Goal: Learn about a topic

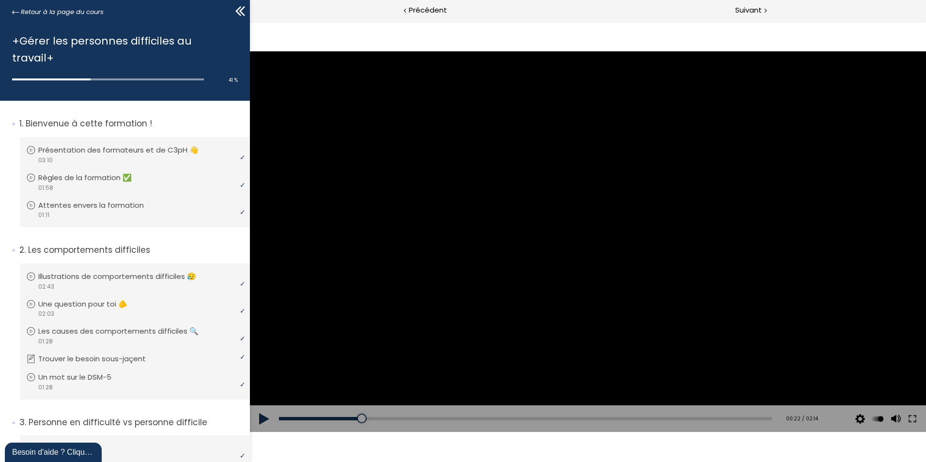
scroll to position [479, 0]
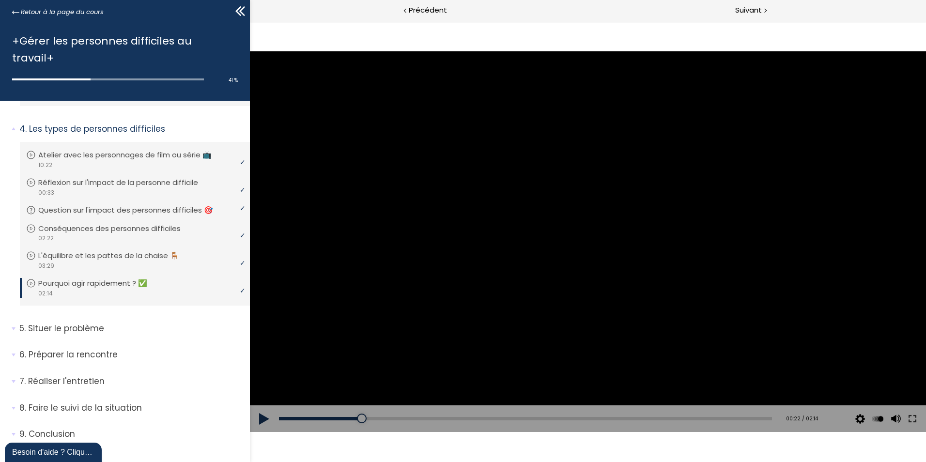
click at [600, 225] on div at bounding box center [588, 241] width 676 height 380
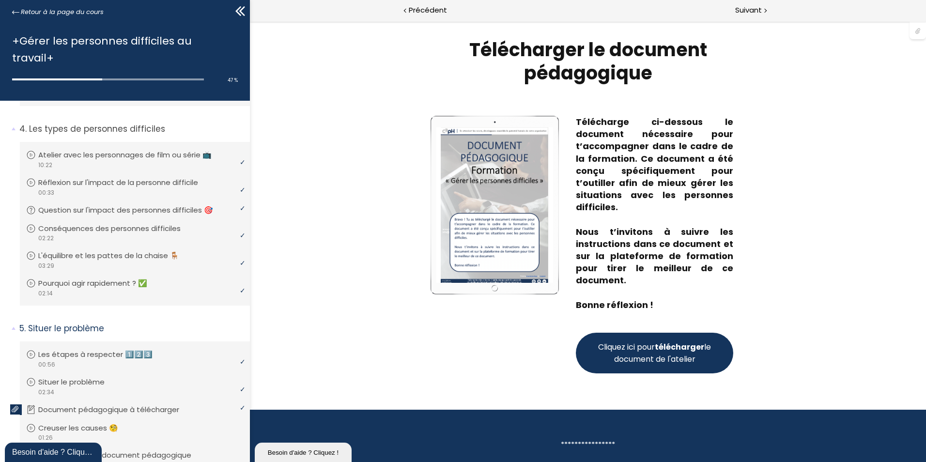
scroll to position [0, 0]
click at [642, 356] on span "Cliquez ici pour télécharger le document de l'atelier" at bounding box center [654, 353] width 117 height 24
click at [469, 343] on div "Write your awesome label here." at bounding box center [494, 245] width 128 height 258
click at [751, 7] on span "Suivant" at bounding box center [748, 10] width 27 height 12
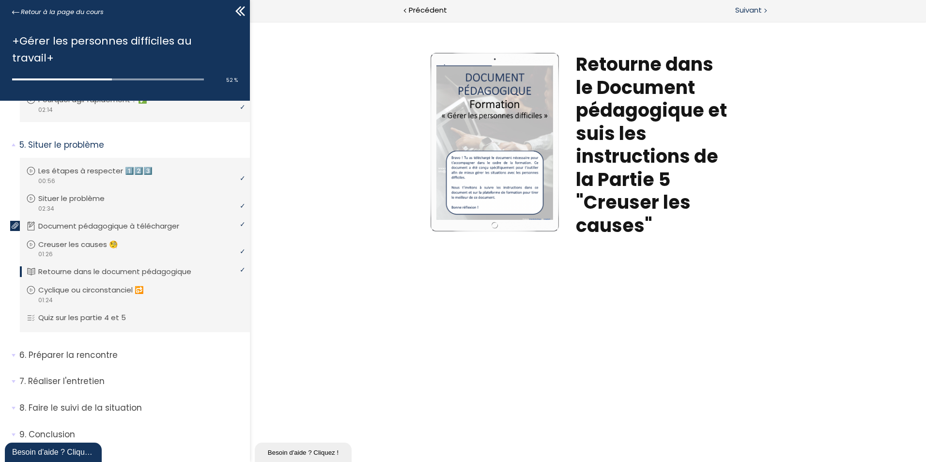
click at [743, 11] on span "Suivant" at bounding box center [748, 10] width 27 height 12
click at [755, 12] on span "Suivant" at bounding box center [748, 10] width 27 height 12
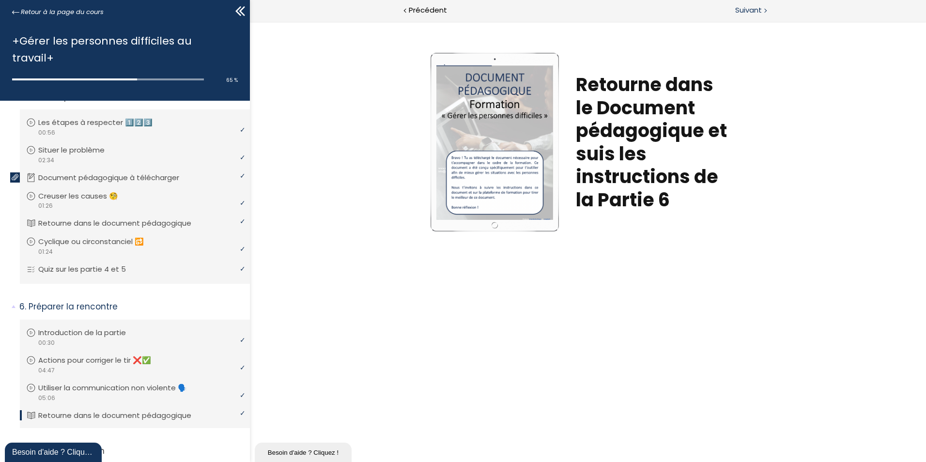
drag, startPoint x: 747, startPoint y: 9, endPoint x: 756, endPoint y: 18, distance: 12.7
click at [747, 9] on span "Suivant" at bounding box center [748, 10] width 27 height 12
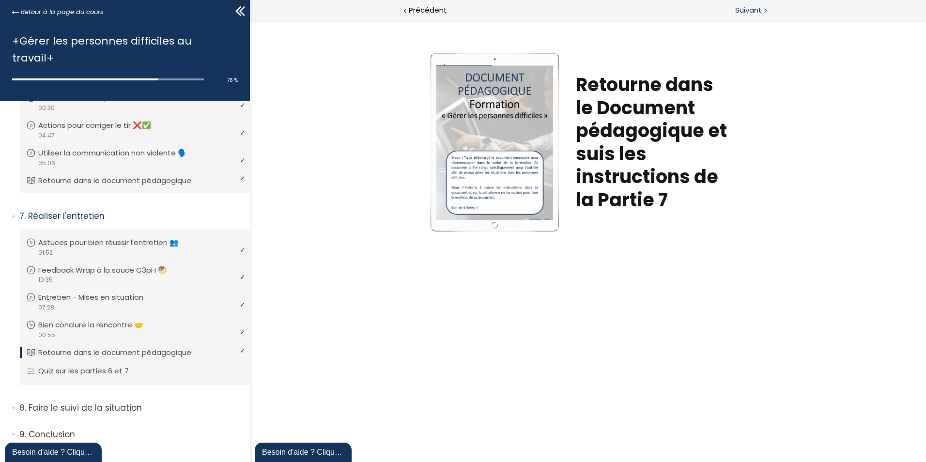
click at [747, 8] on span "Suivant" at bounding box center [748, 10] width 27 height 12
click at [746, 9] on span "Suivant" at bounding box center [748, 10] width 27 height 12
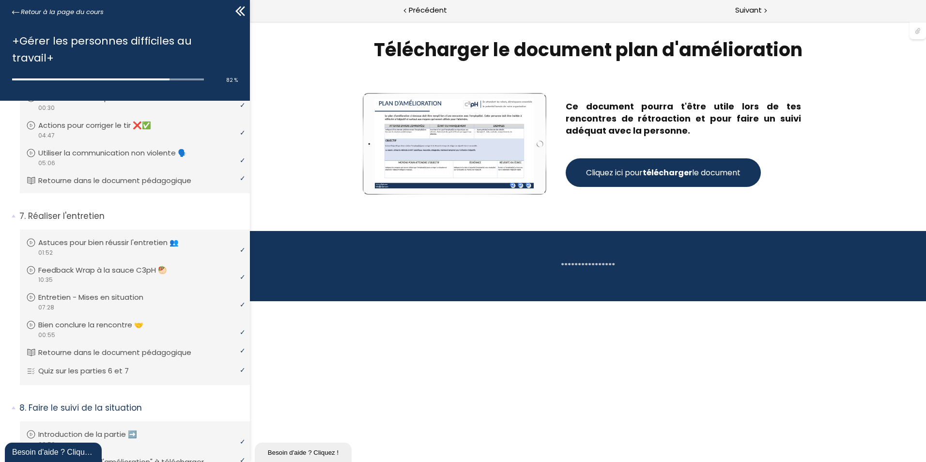
click at [653, 171] on strong "télécharger" at bounding box center [666, 172] width 49 height 11
drag, startPoint x: 751, startPoint y: 12, endPoint x: 765, endPoint y: 20, distance: 16.3
click at [751, 11] on span "Suivant" at bounding box center [748, 10] width 27 height 12
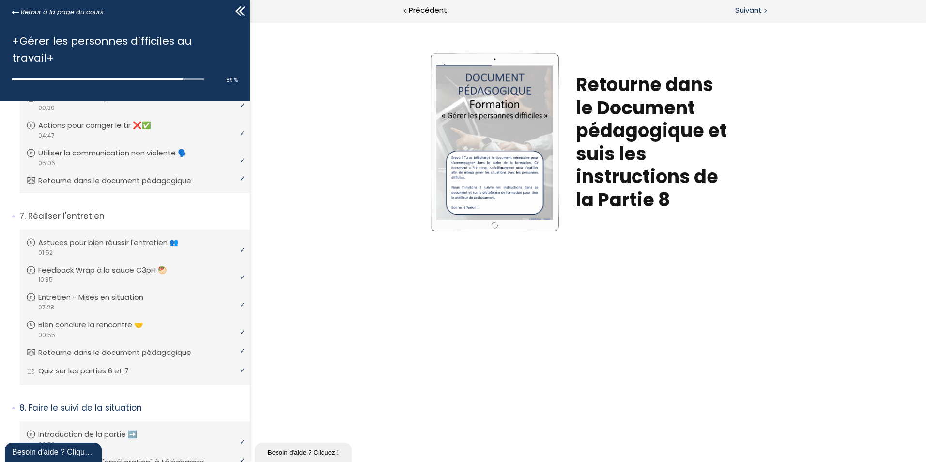
drag, startPoint x: 748, startPoint y: 8, endPoint x: 492, endPoint y: 30, distance: 257.1
click at [748, 8] on span "Suivant" at bounding box center [748, 10] width 27 height 12
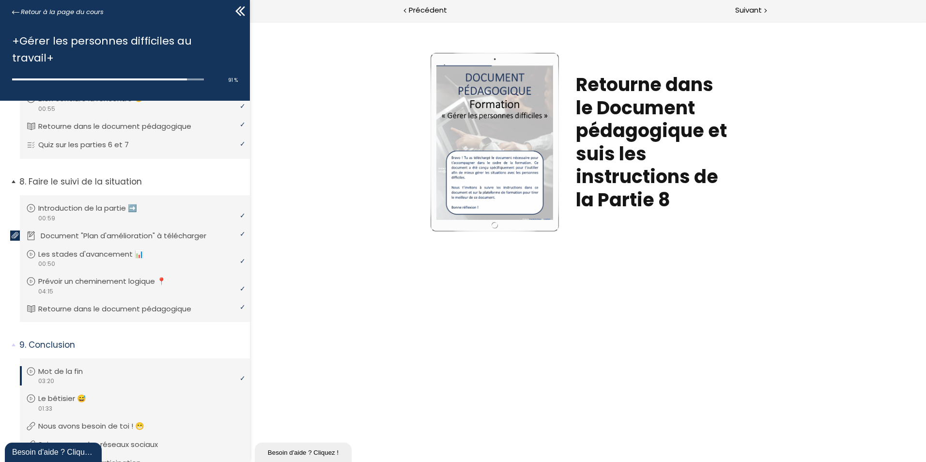
scroll to position [1211, 0]
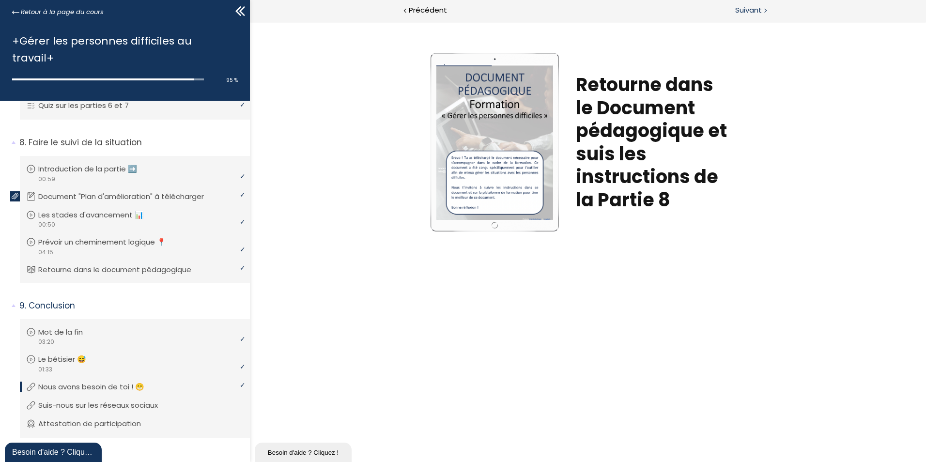
click at [746, 10] on span "Suivant" at bounding box center [748, 10] width 27 height 12
click at [748, 10] on span "Suivant" at bounding box center [748, 10] width 27 height 12
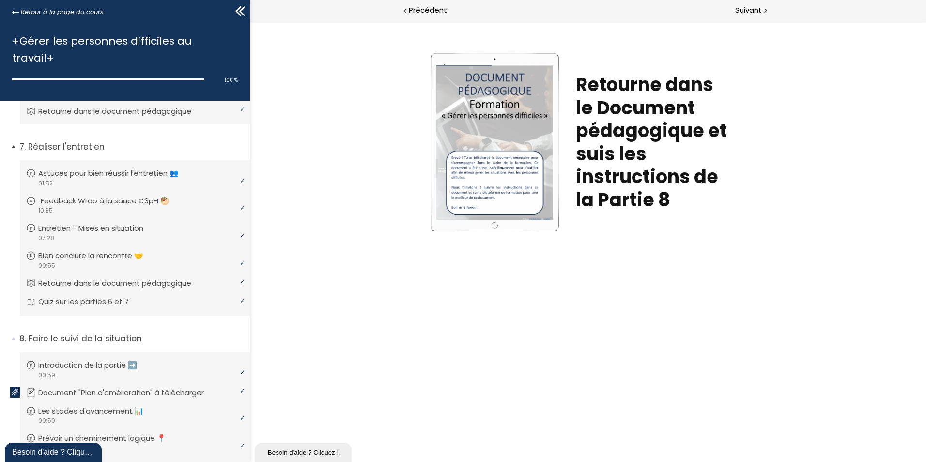
scroll to position [969, 0]
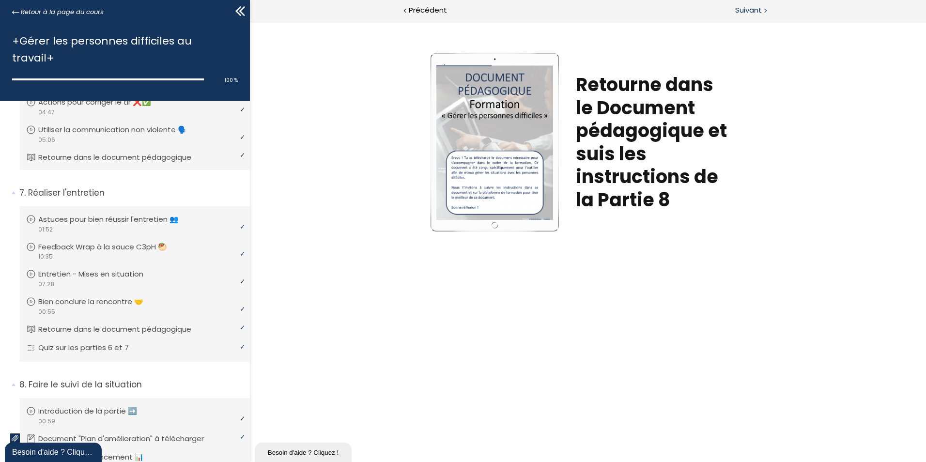
click at [757, 9] on span "Suivant" at bounding box center [748, 10] width 27 height 12
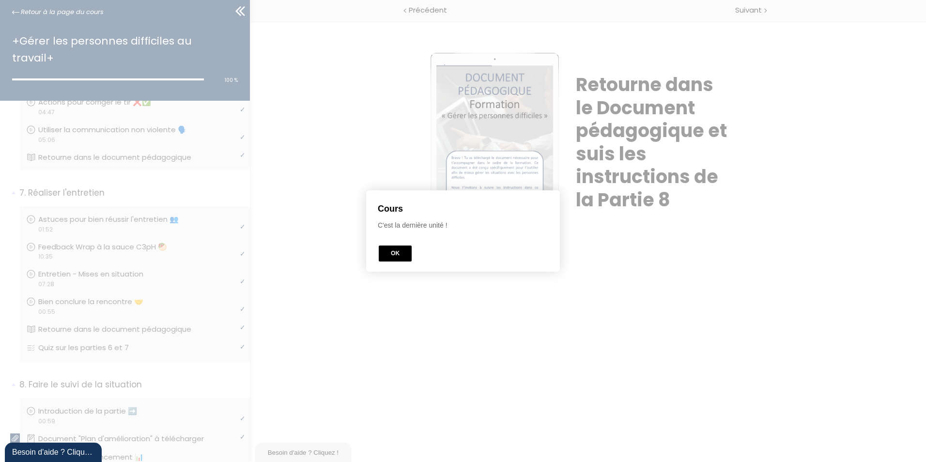
drag, startPoint x: 398, startPoint y: 254, endPoint x: 463, endPoint y: 247, distance: 65.7
click at [397, 254] on button "OK" at bounding box center [395, 253] width 33 height 16
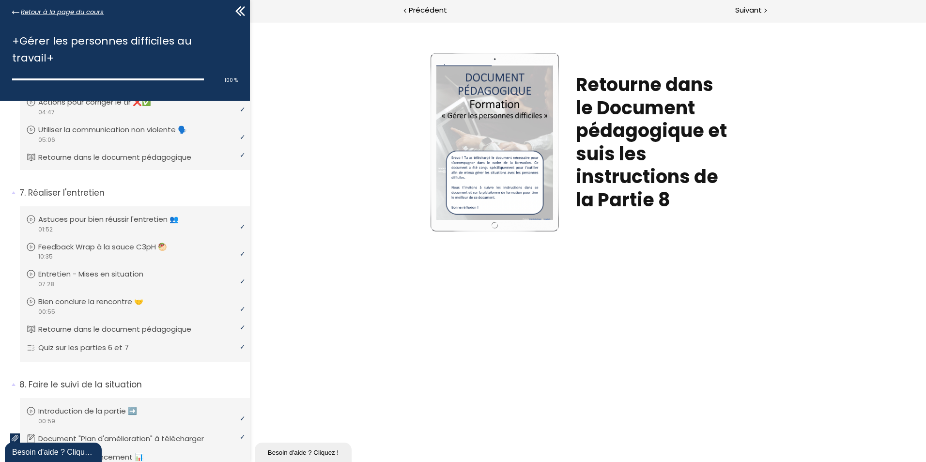
click at [15, 10] on icon at bounding box center [15, 12] width 7 height 7
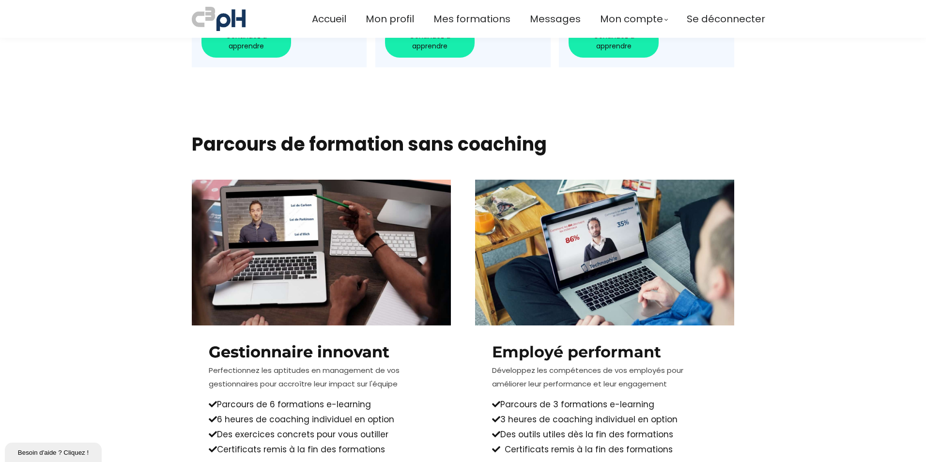
scroll to position [387, 0]
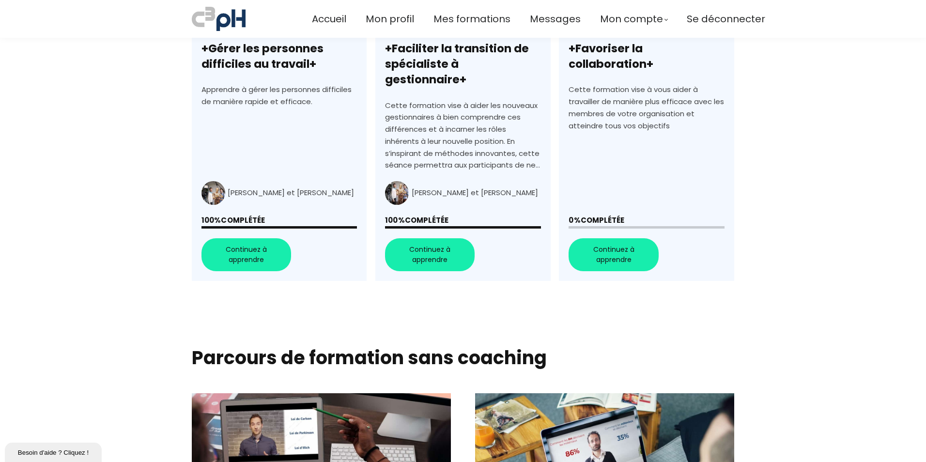
drag, startPoint x: 463, startPoint y: 17, endPoint x: 801, endPoint y: 159, distance: 366.5
click at [463, 17] on span "Mes formations" at bounding box center [471, 19] width 77 height 16
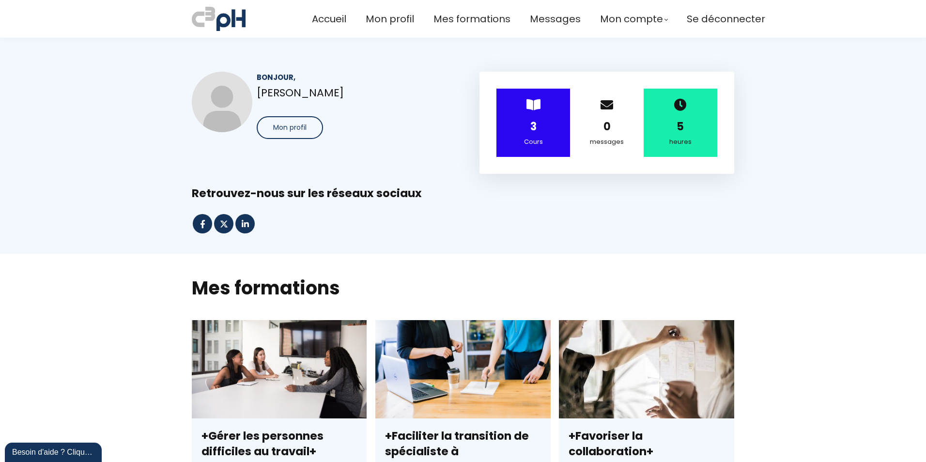
click at [387, 17] on span "Mon profil" at bounding box center [389, 19] width 48 height 16
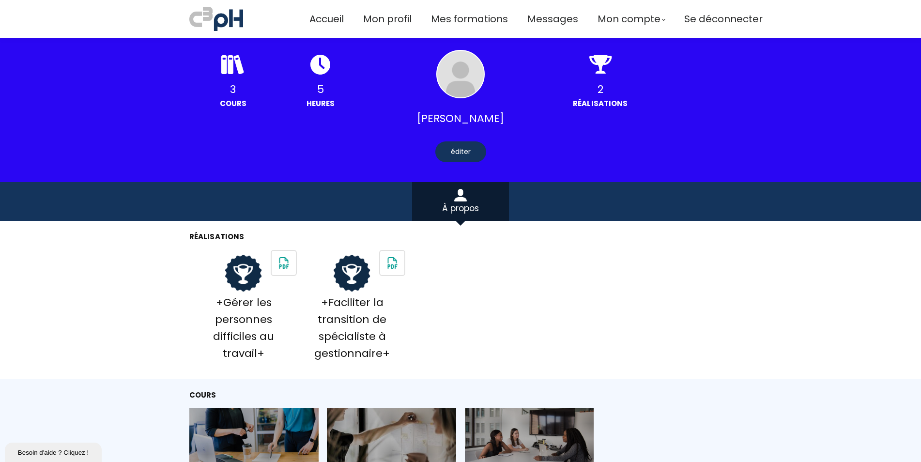
drag, startPoint x: 14, startPoint y: 19, endPoint x: 164, endPoint y: 0, distance: 151.3
click at [14, 19] on div "Accueil Mon profil Mes formations Messages Mon compte Mes factures" at bounding box center [460, 19] width 921 height 28
